Goal: Find specific page/section

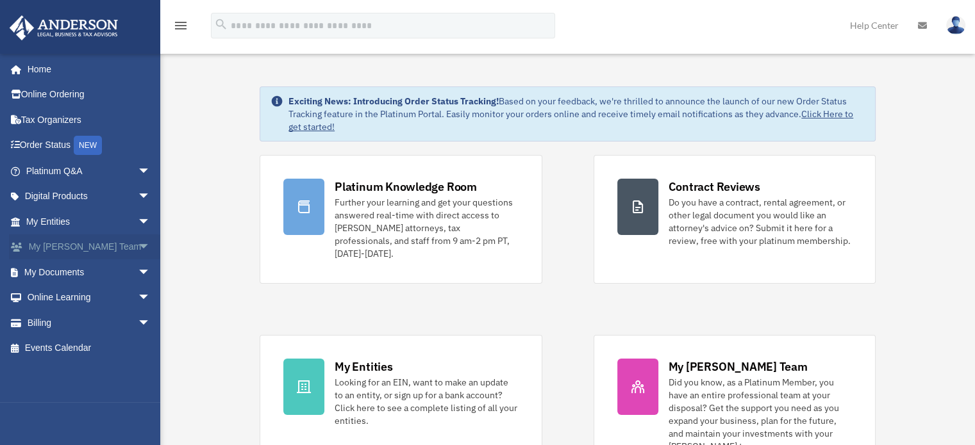
click at [100, 254] on link "My [PERSON_NAME] Team arrow_drop_down" at bounding box center [89, 248] width 161 height 26
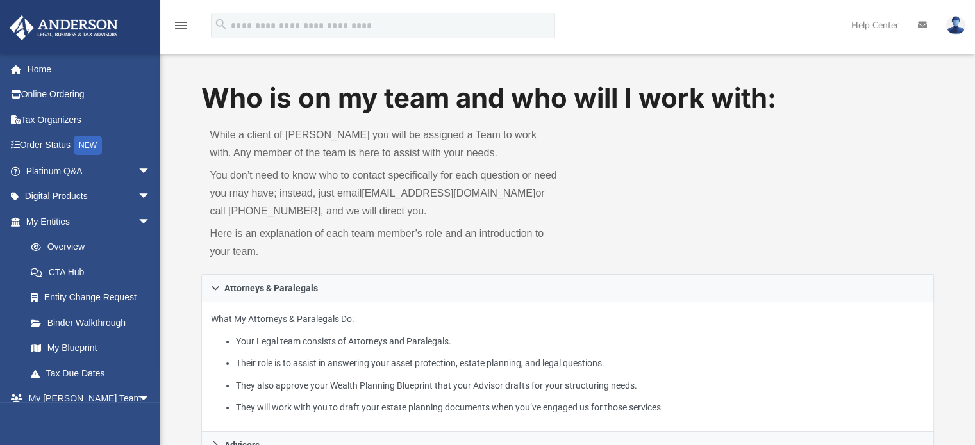
click at [928, 22] on link at bounding box center [922, 25] width 28 height 51
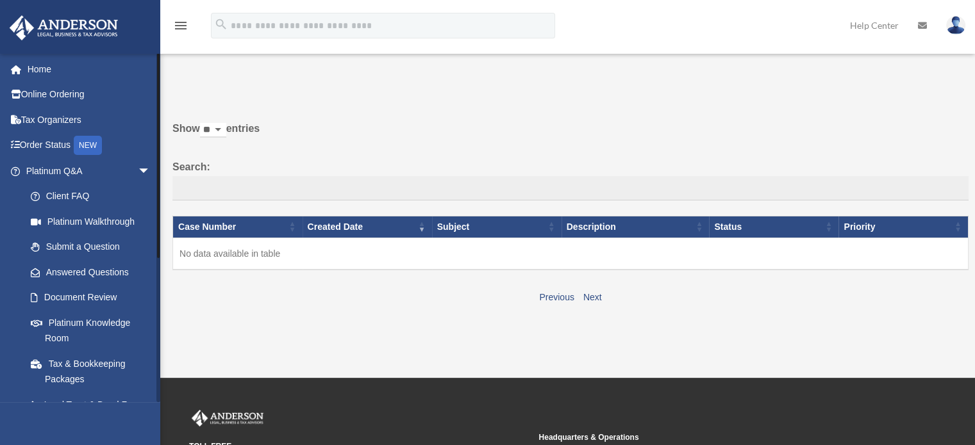
scroll to position [236, 0]
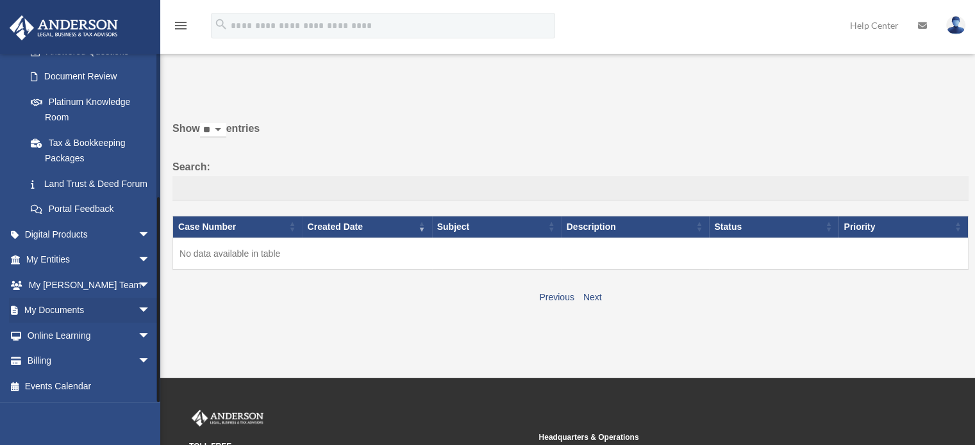
drag, startPoint x: 159, startPoint y: 304, endPoint x: 154, endPoint y: 322, distance: 17.9
click at [154, 322] on div "david@libertyquality.com Sign Out david@davidragheb.com Home Online Ordering Ta…" at bounding box center [80, 227] width 160 height 349
click at [138, 294] on span "arrow_drop_down" at bounding box center [151, 285] width 26 height 26
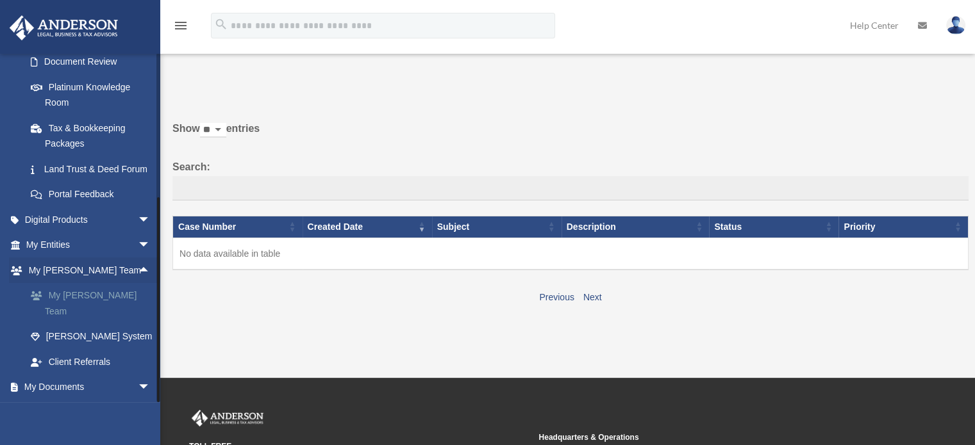
click at [118, 310] on link "My [PERSON_NAME] Team" at bounding box center [94, 303] width 152 height 41
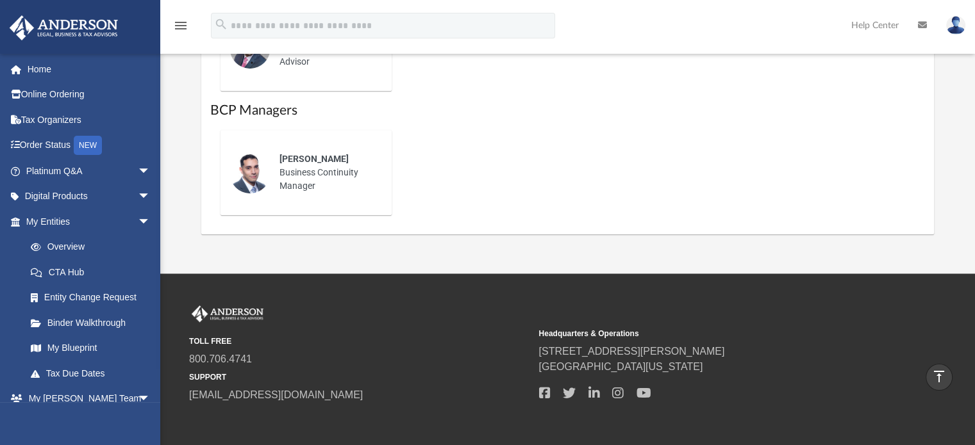
scroll to position [1031, 0]
